Goal: Navigation & Orientation: Find specific page/section

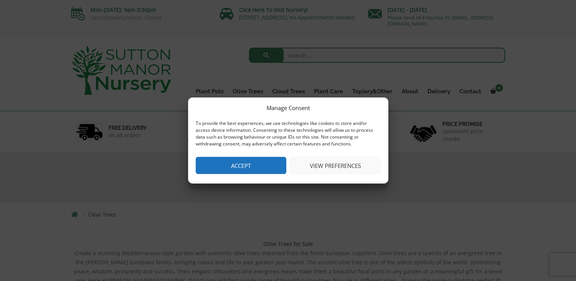
click at [276, 166] on button "Accept" at bounding box center [241, 165] width 91 height 17
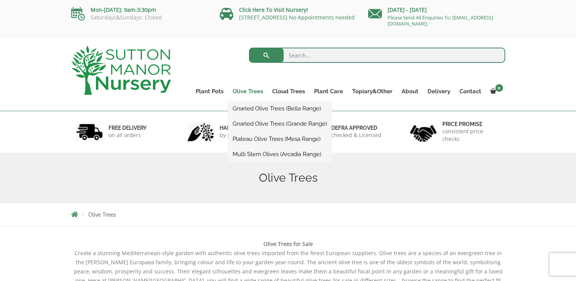
click at [244, 92] on link "Olive Trees" at bounding box center [248, 91] width 40 height 11
click at [249, 108] on link "Gnarled Olive Trees (Bella Range)" at bounding box center [280, 108] width 104 height 11
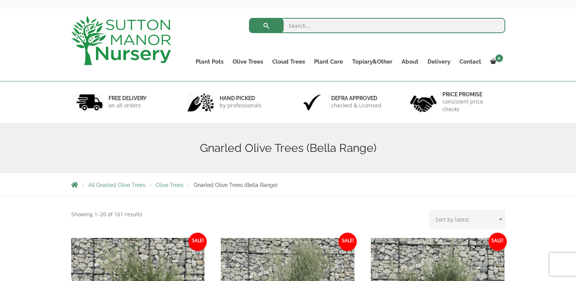
scroll to position [29, 0]
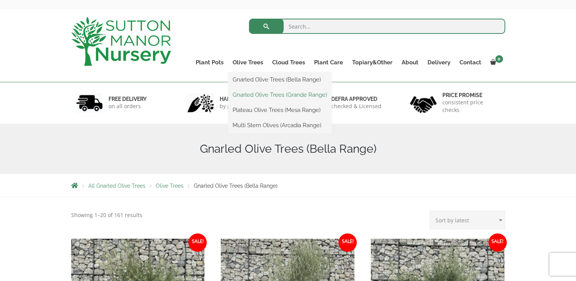
click at [253, 94] on link "Gnarled Olive Trees (Grande Range)" at bounding box center [280, 94] width 104 height 11
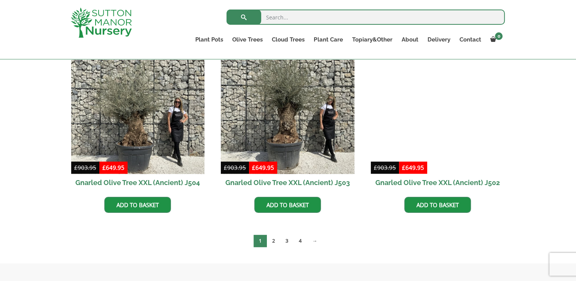
scroll to position [1151, 0]
